Goal: Information Seeking & Learning: Learn about a topic

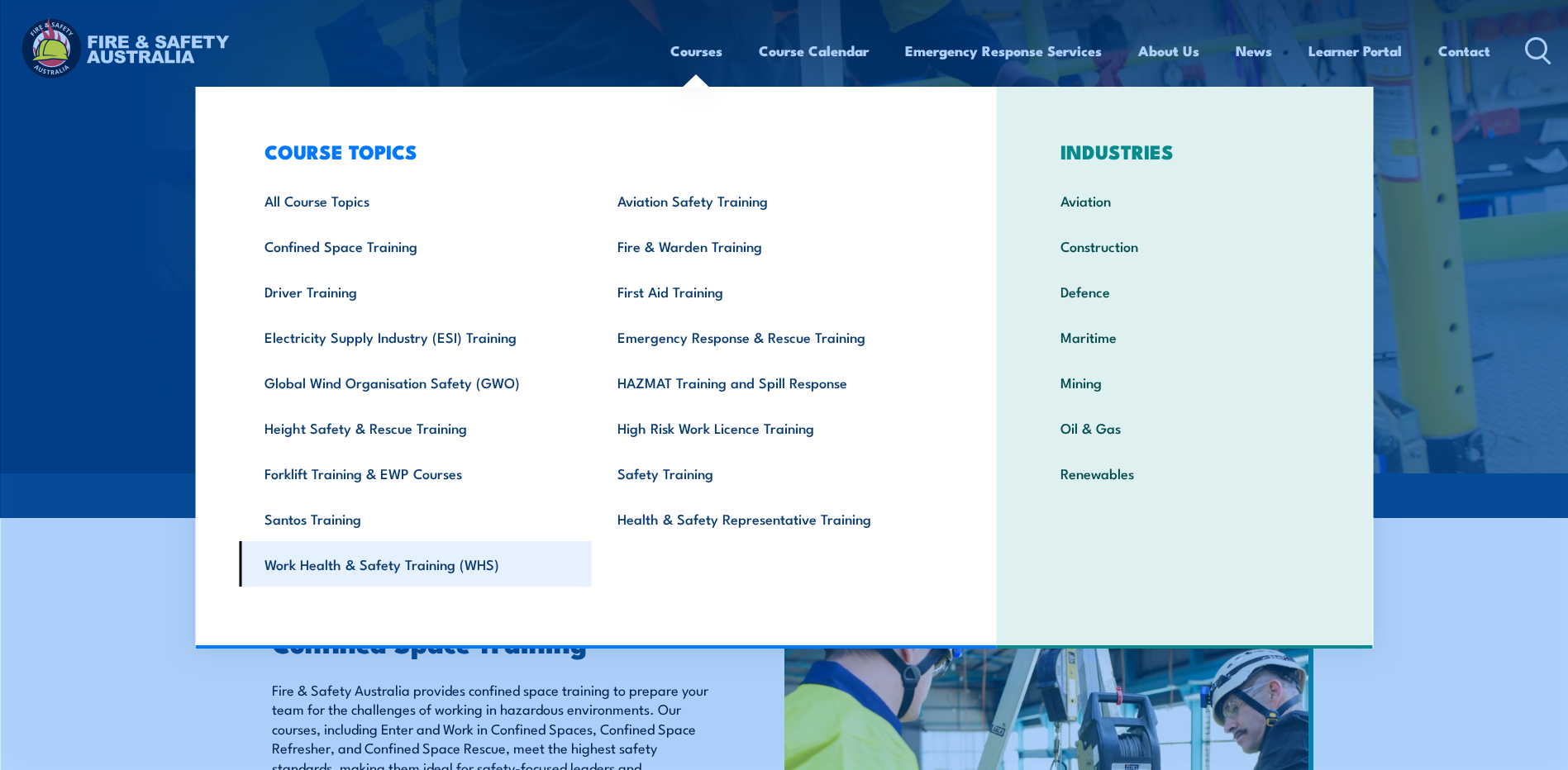
click at [338, 571] on link "Work Health & Safety Training (WHS)" at bounding box center [415, 564] width 353 height 45
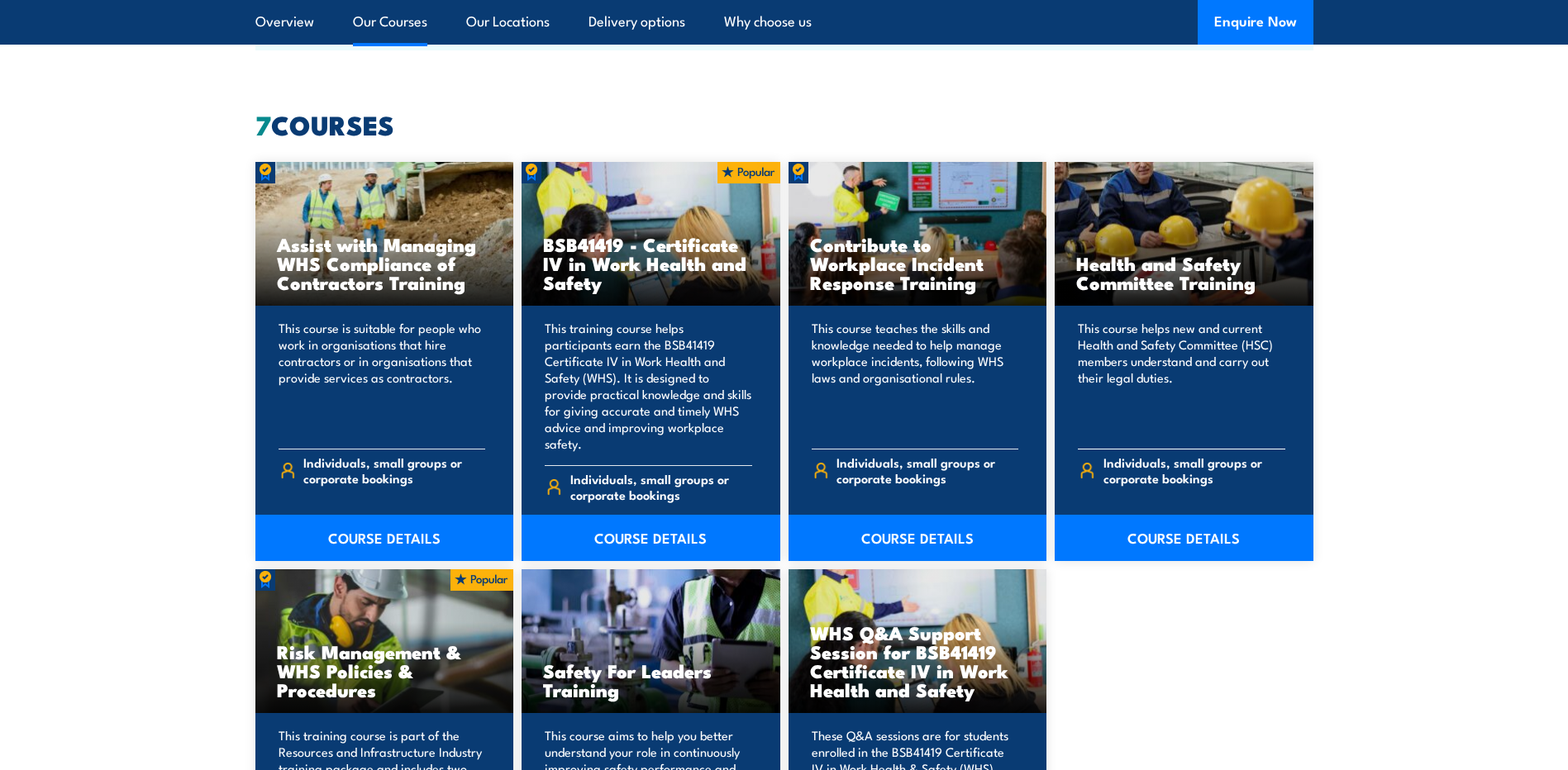
scroll to position [1239, 0]
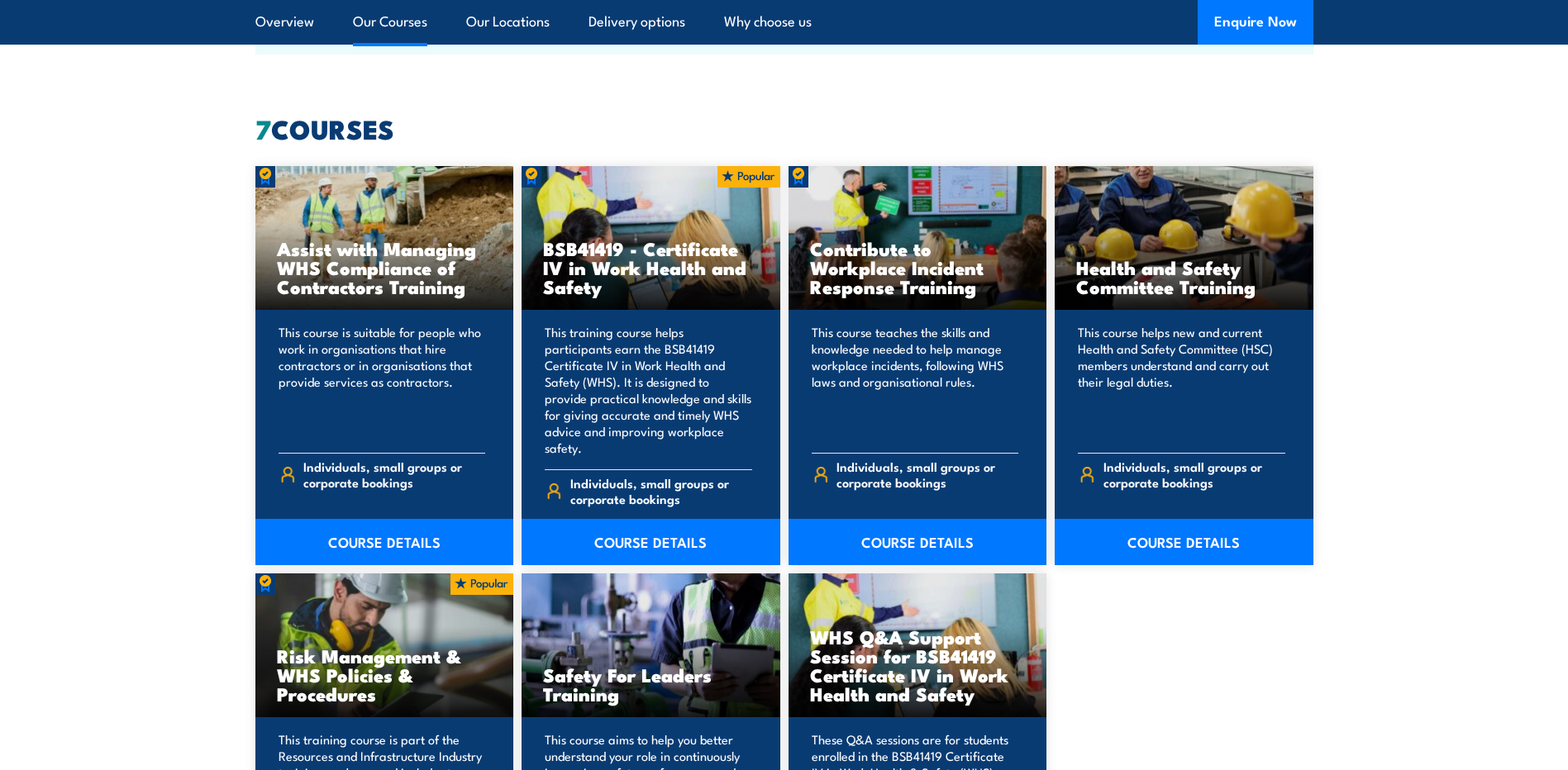
click at [384, 19] on link "Our Courses" at bounding box center [390, 22] width 74 height 44
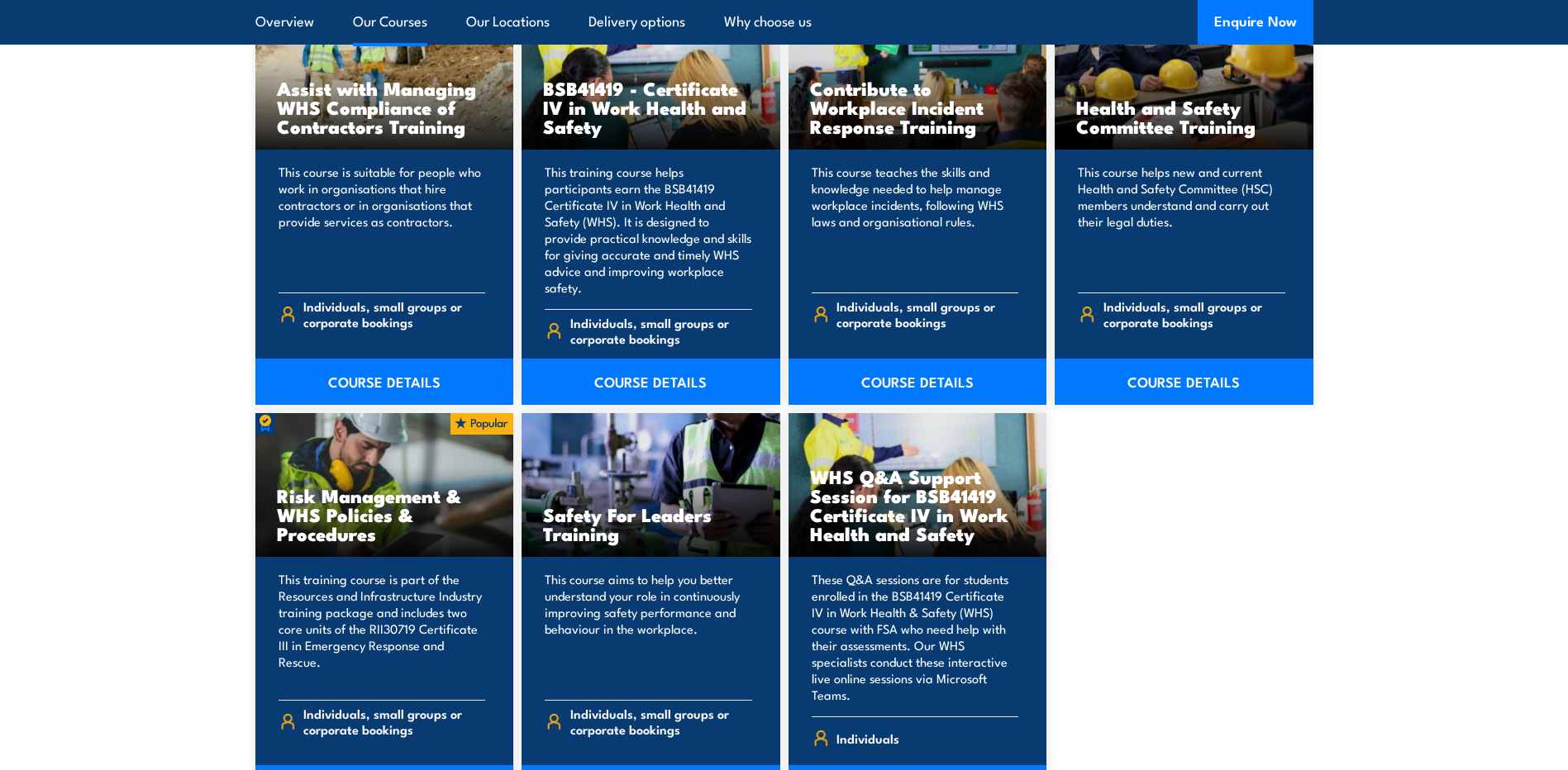
scroll to position [1404, 0]
